Goal: Information Seeking & Learning: Learn about a topic

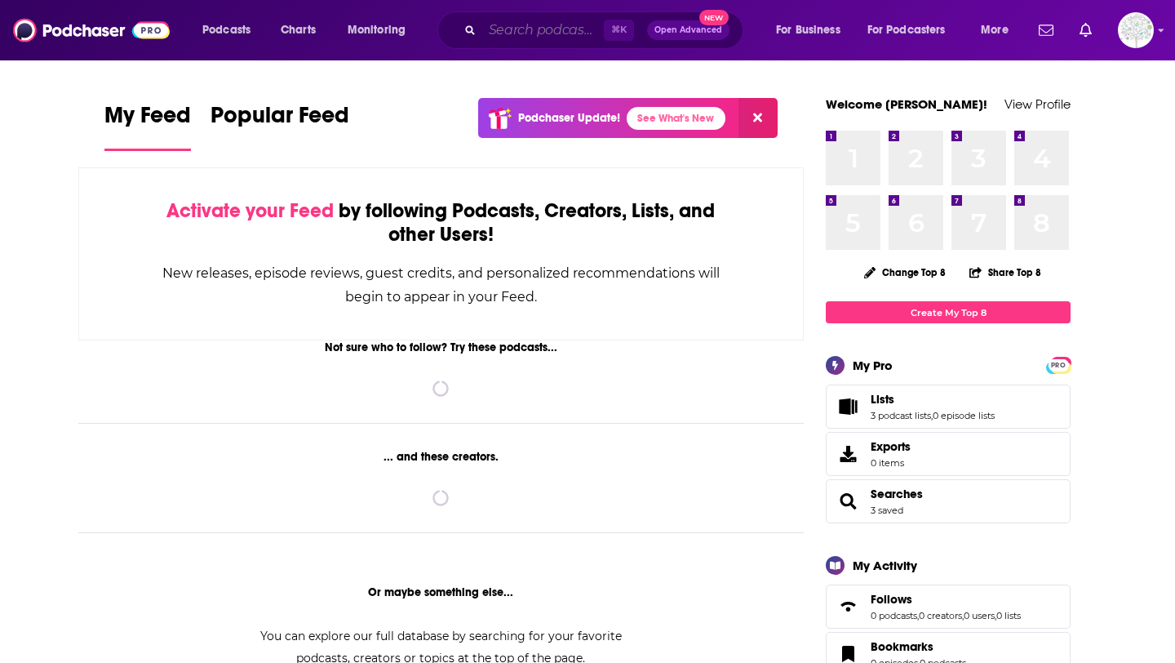
click at [498, 28] on input "Search podcasts, credits, & more..." at bounding box center [543, 30] width 122 height 26
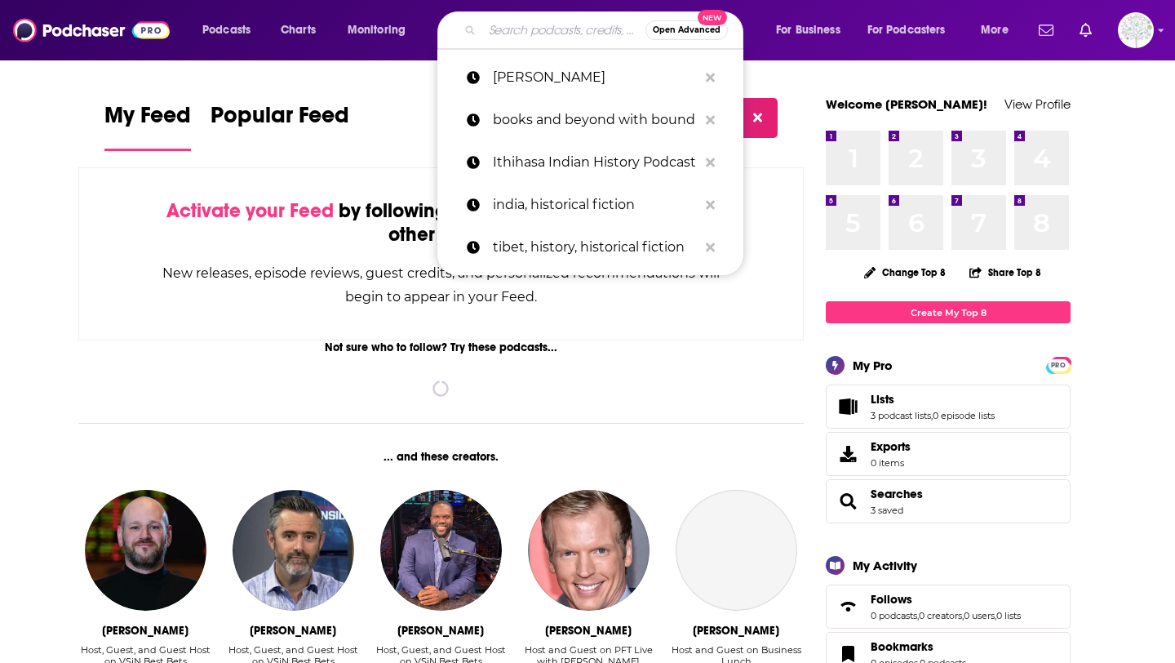
paste input "HEAL THY SELF"
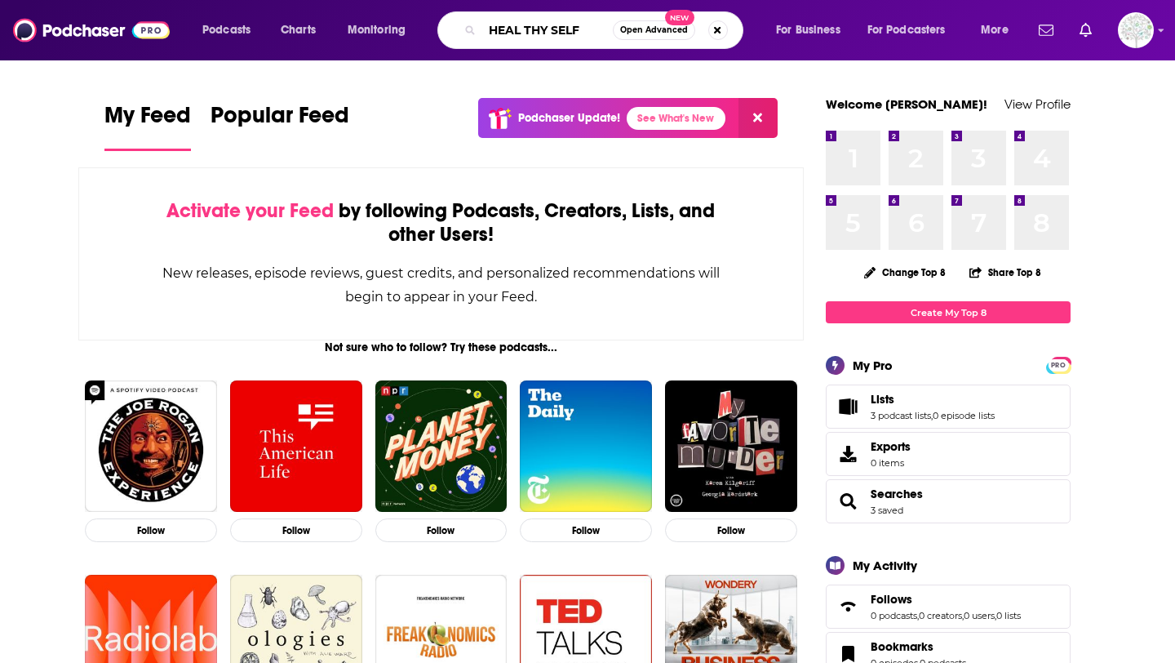
type input "HEAL THY SELF"
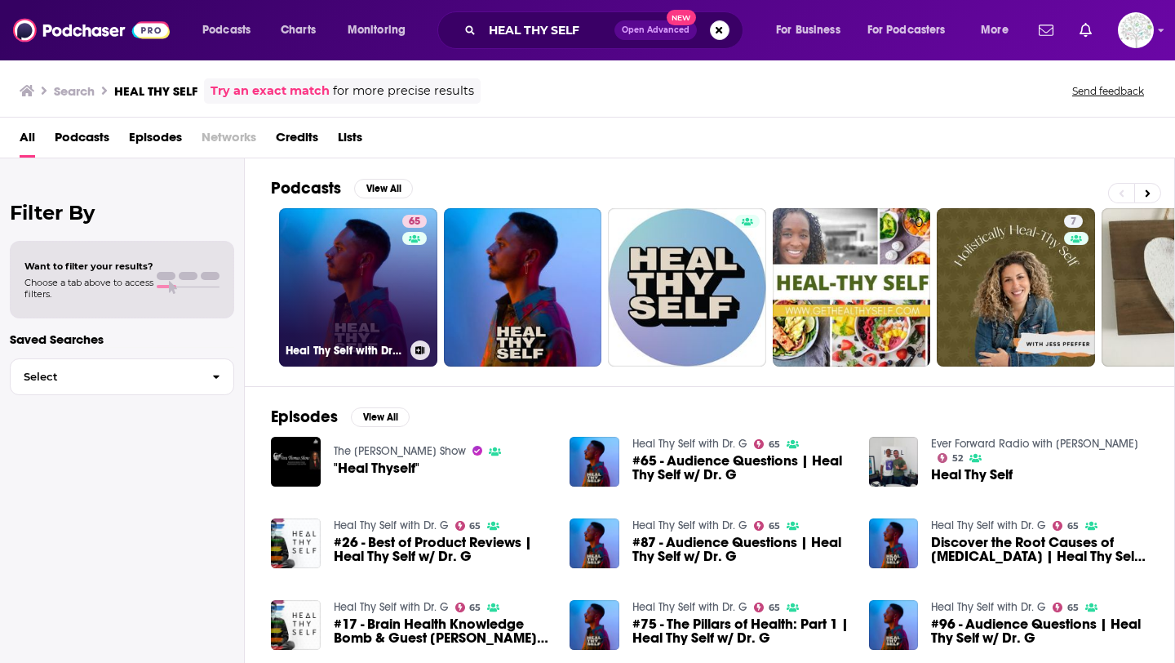
click at [370, 260] on link "65 Heal Thy Self with Dr. G" at bounding box center [358, 287] width 158 height 158
